Goal: Information Seeking & Learning: Learn about a topic

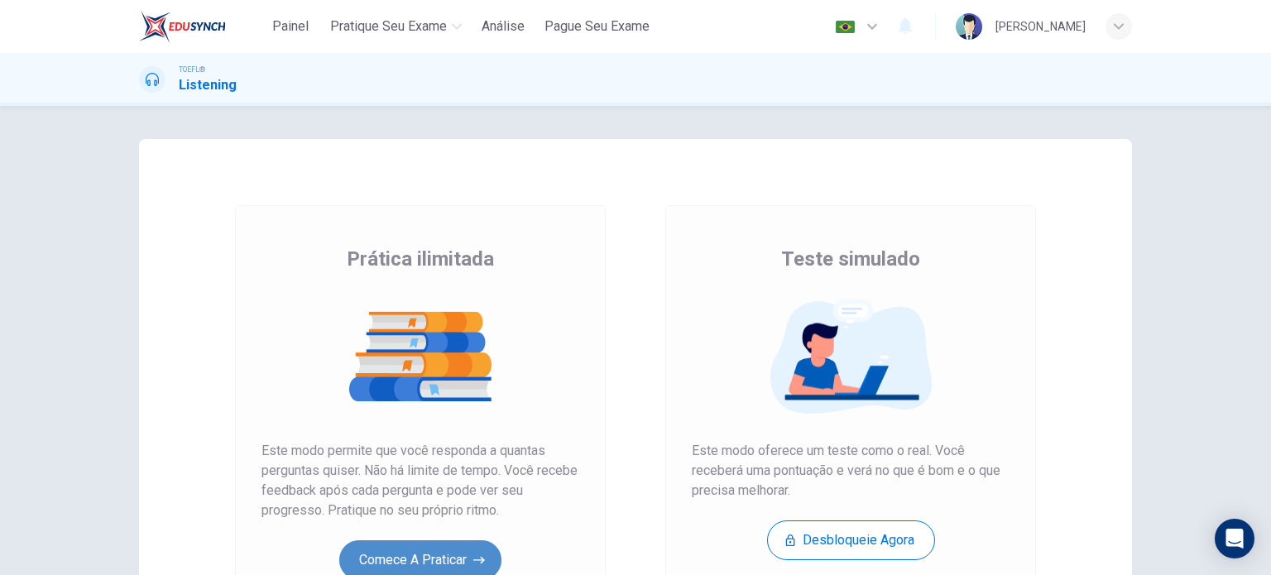
click at [432, 548] on button "Comece a praticar" at bounding box center [420, 560] width 162 height 40
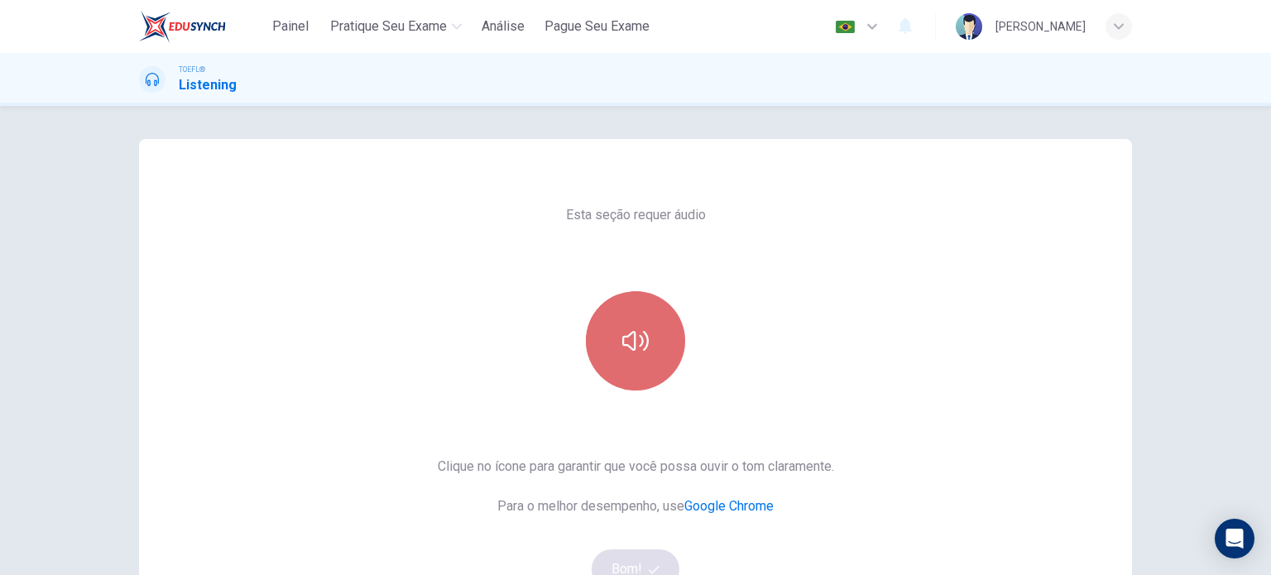
click at [630, 334] on icon "button" at bounding box center [635, 341] width 26 height 20
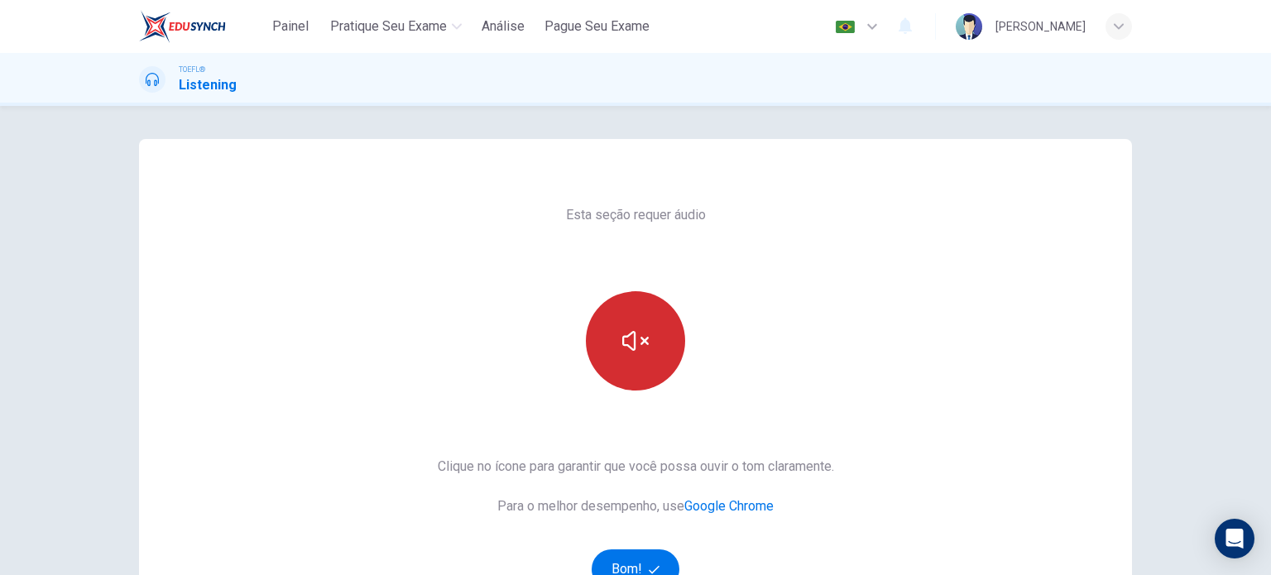
scroll to position [135, 0]
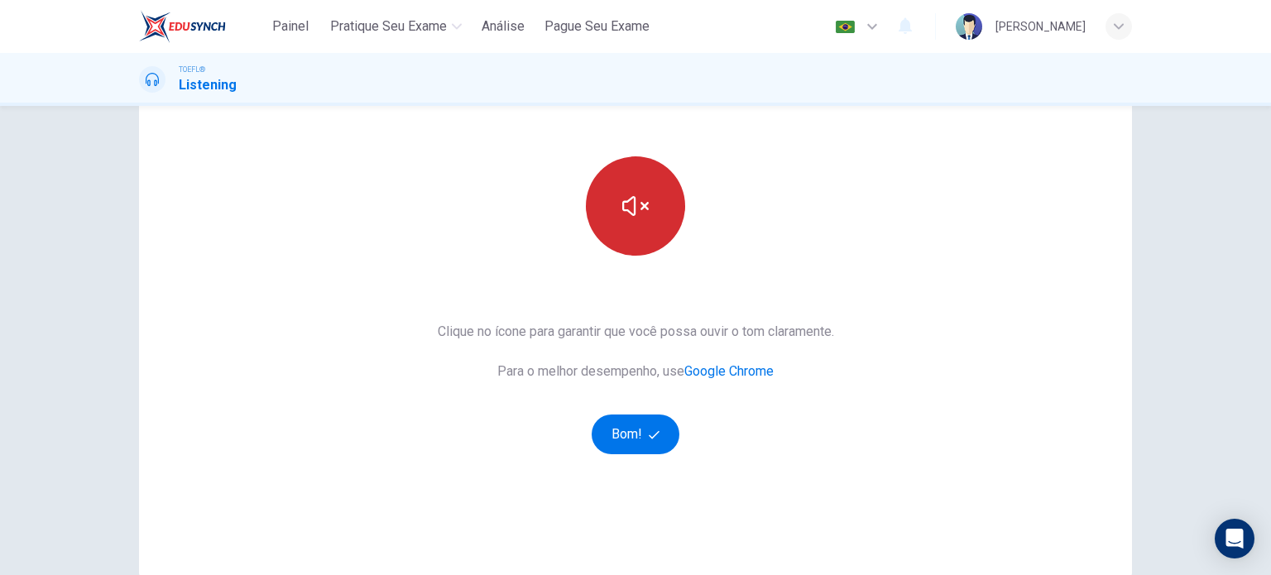
click at [647, 235] on button "button" at bounding box center [635, 205] width 99 height 99
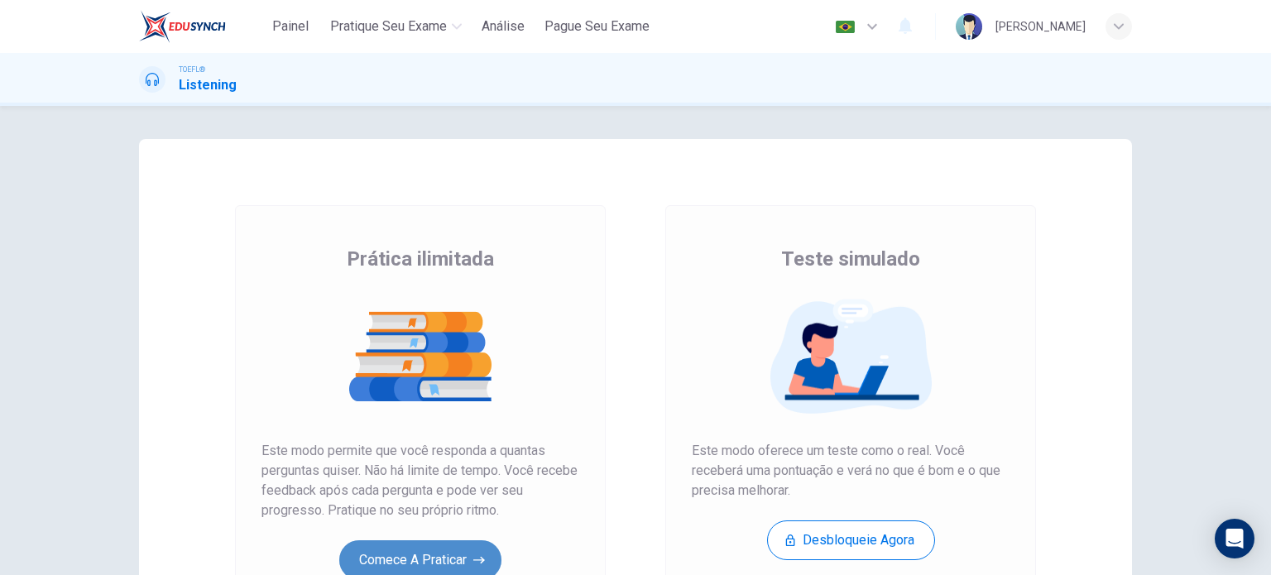
click at [428, 550] on button "Comece a praticar" at bounding box center [420, 560] width 162 height 40
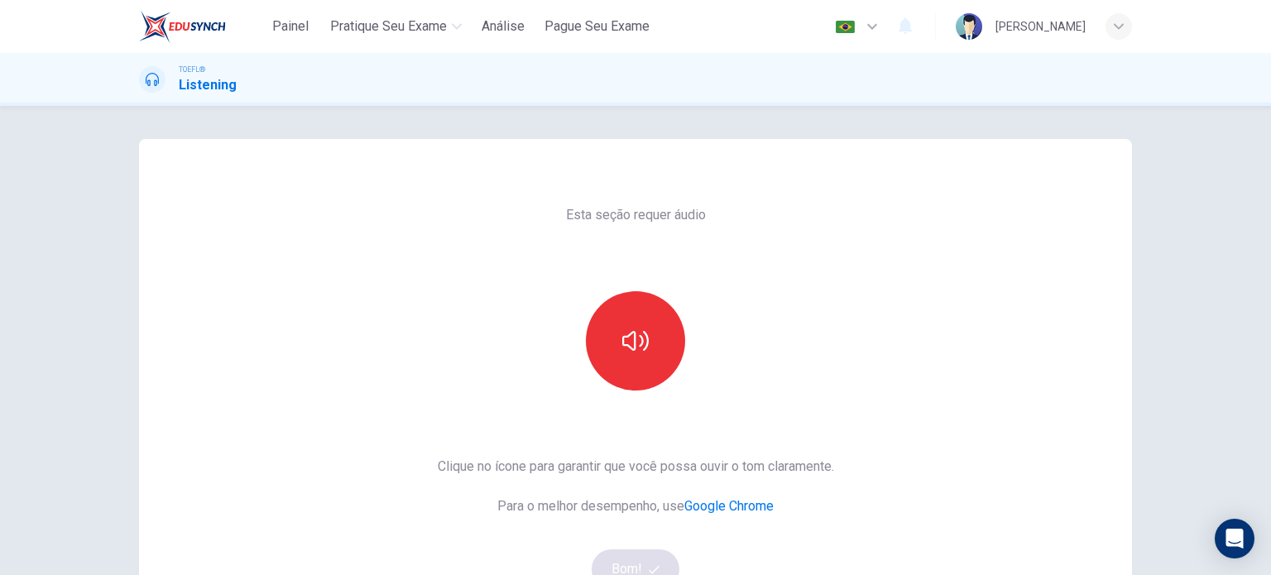
click at [655, 292] on div at bounding box center [635, 340] width 179 height 99
click at [635, 340] on icon "button" at bounding box center [635, 341] width 26 height 26
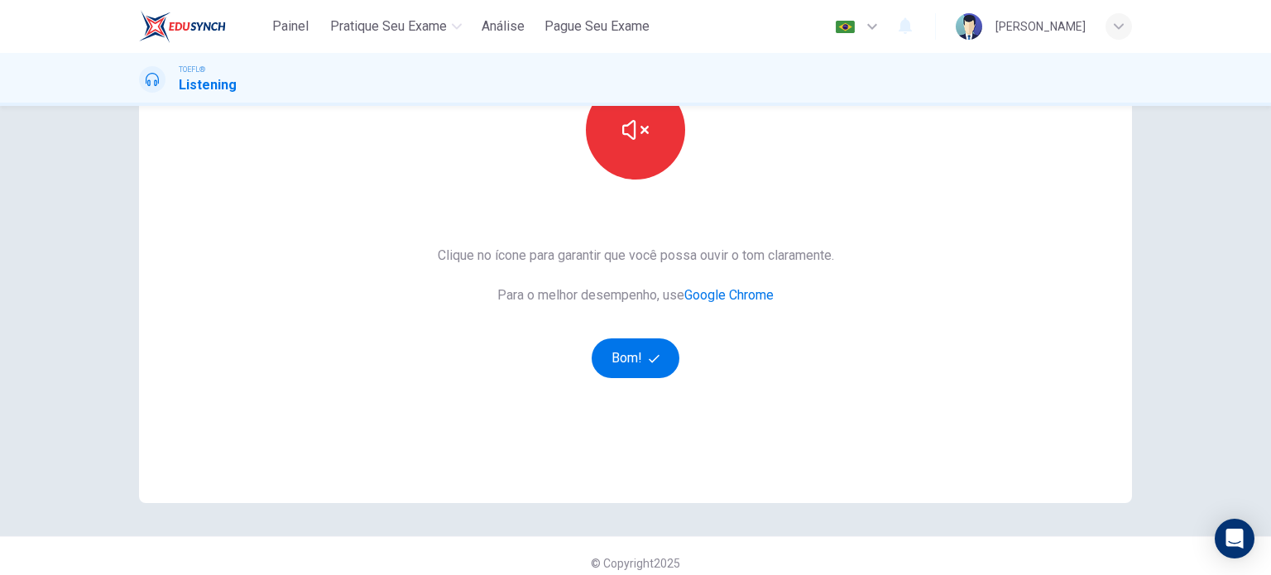
scroll to position [225, 0]
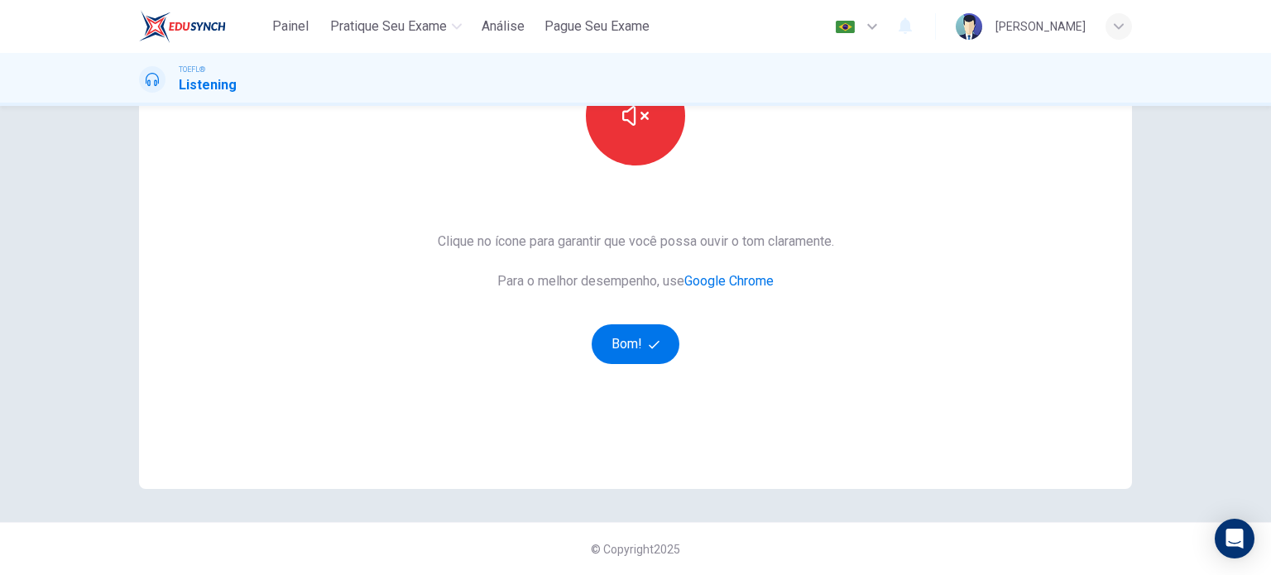
click at [878, 442] on div "Esta seção requer áudio Clique no ícone para garantir que você possa ouvir o to…" at bounding box center [635, 201] width 993 height 575
click at [644, 122] on button "button" at bounding box center [635, 115] width 99 height 99
click at [642, 144] on button "button" at bounding box center [635, 115] width 99 height 99
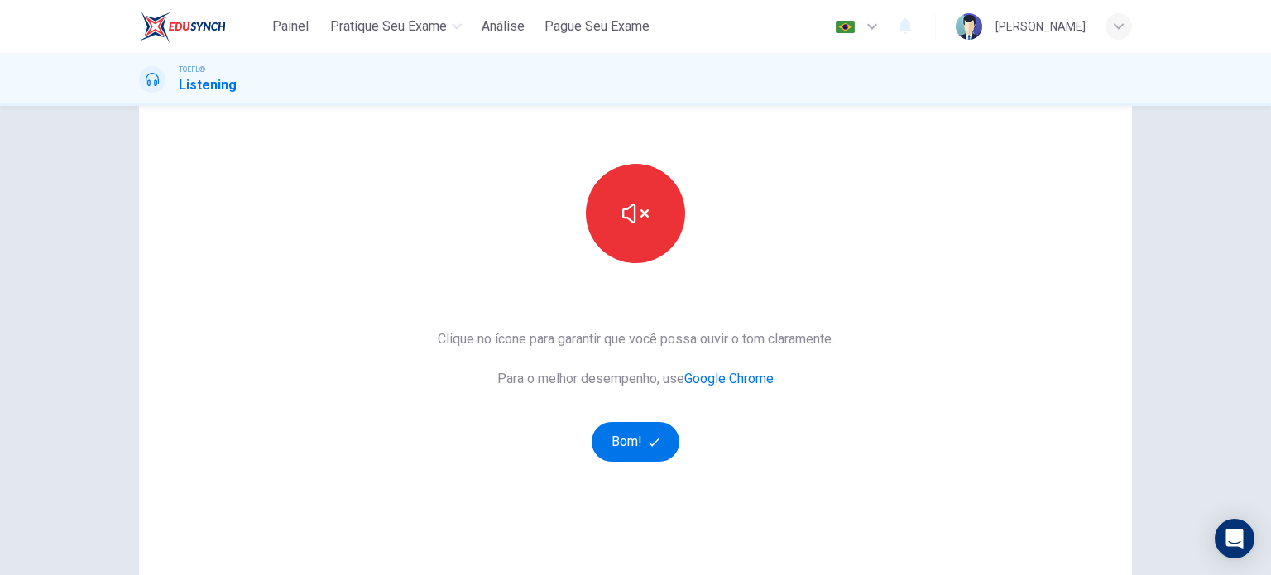
scroll to position [125, 0]
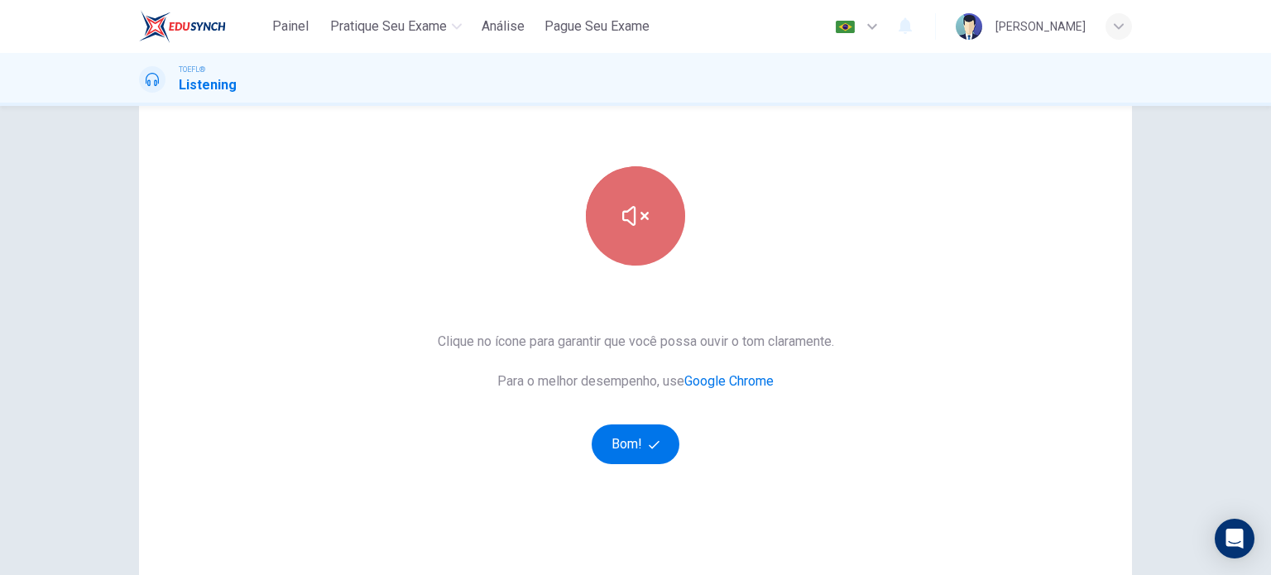
click at [625, 211] on icon "button" at bounding box center [635, 216] width 26 height 20
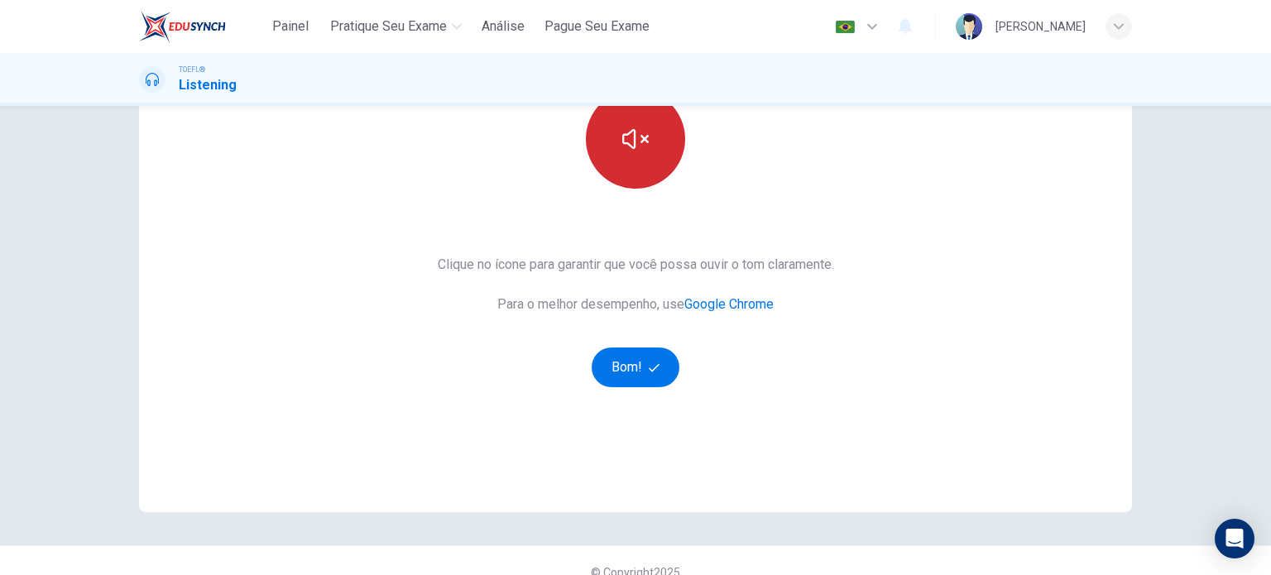
scroll to position [203, 0]
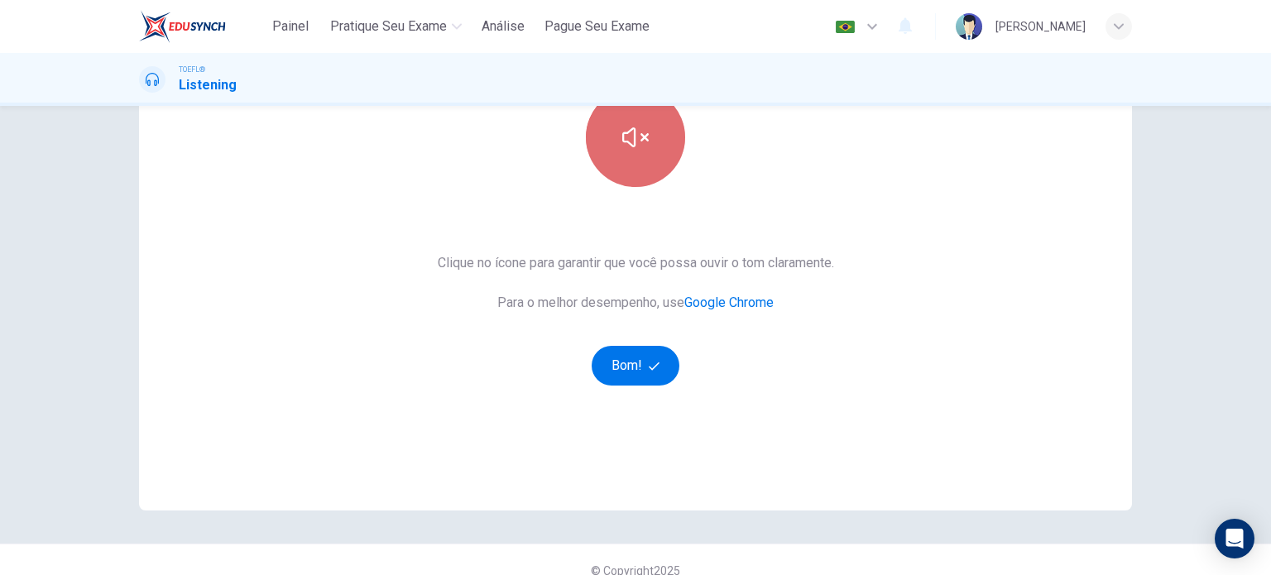
click at [659, 150] on button "button" at bounding box center [635, 137] width 99 height 99
click at [634, 156] on button "button" at bounding box center [635, 137] width 99 height 99
